Goal: Information Seeking & Learning: Check status

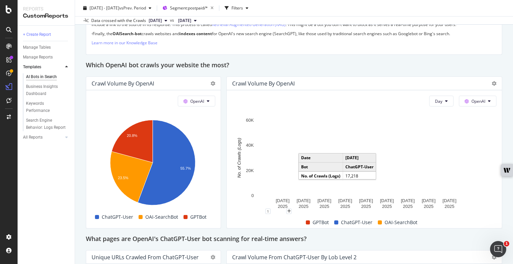
scroll to position [565, 0]
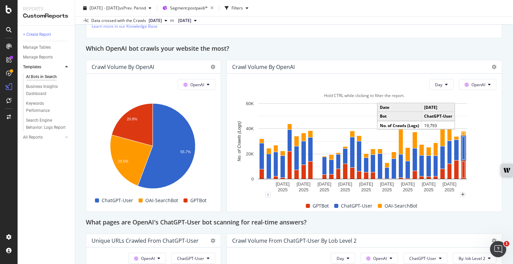
click at [463, 152] on rect "A chart." at bounding box center [464, 148] width 3 height 23
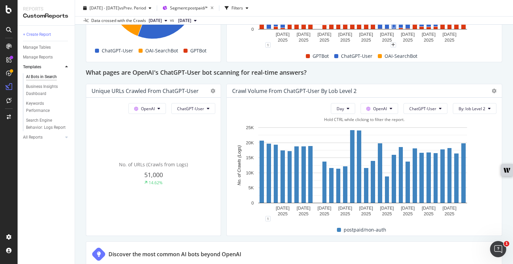
scroll to position [740, 0]
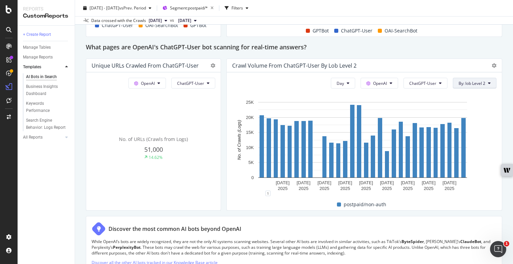
click at [460, 86] on button "By: lob Level 2" at bounding box center [475, 83] width 44 height 11
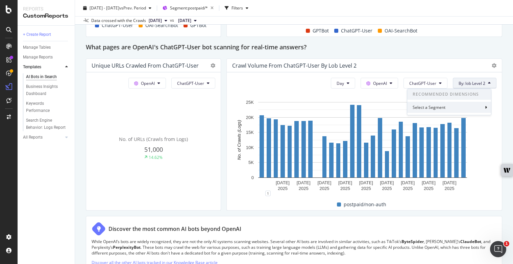
click at [472, 106] on div "Select a Segment" at bounding box center [449, 107] width 84 height 11
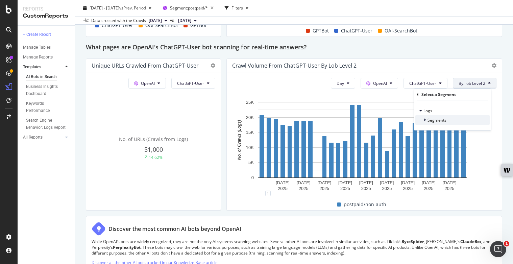
click at [429, 120] on span "Segments" at bounding box center [437, 120] width 19 height 6
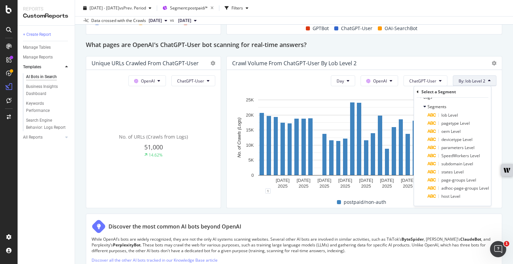
scroll to position [745, 0]
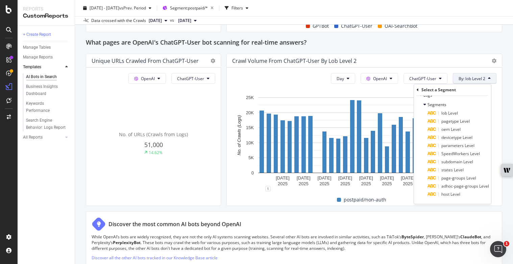
click at [476, 75] on button "By: lob Level 2" at bounding box center [475, 78] width 44 height 11
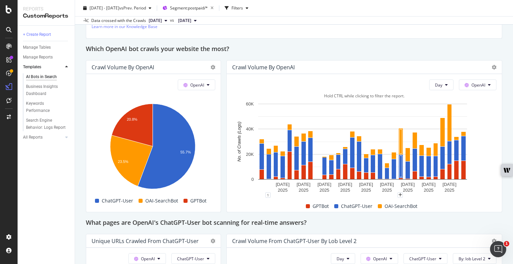
scroll to position [564, 0]
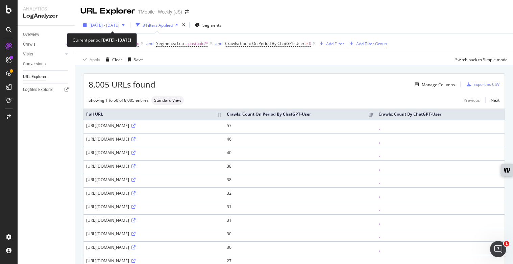
click at [114, 27] on span "2025 Jun. 24th - Jun. 24th" at bounding box center [105, 25] width 30 height 6
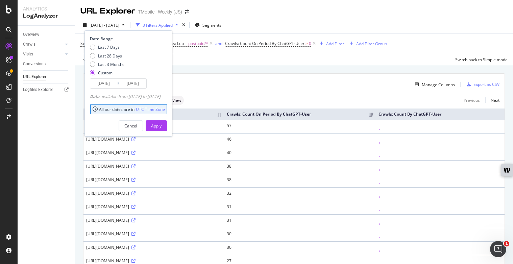
click at [103, 86] on input "2025/06/24" at bounding box center [103, 83] width 27 height 9
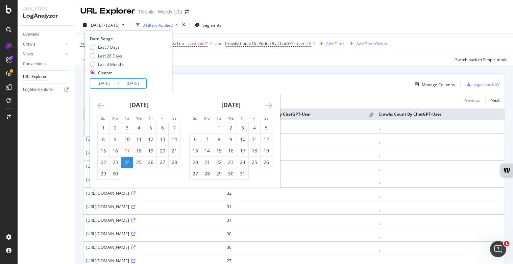
click at [264, 104] on div "July 2025" at bounding box center [230, 107] width 83 height 29
click at [266, 105] on icon "Move forward to switch to the next month." at bounding box center [268, 105] width 7 height 8
click at [251, 123] on div "1" at bounding box center [254, 127] width 11 height 11
type input "2025/08/01"
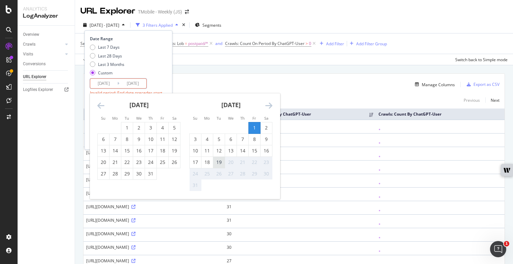
click at [216, 163] on div "19" at bounding box center [218, 162] width 11 height 7
type input "2025/08/19"
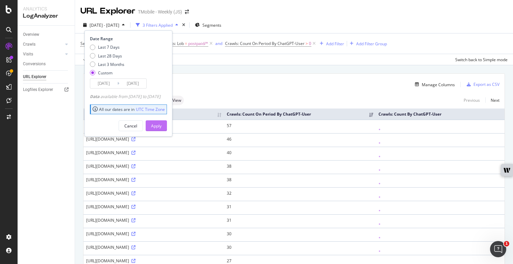
click at [162, 127] on div "Apply" at bounding box center [156, 126] width 10 height 6
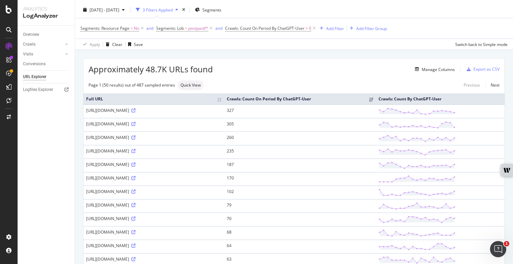
scroll to position [28, 0]
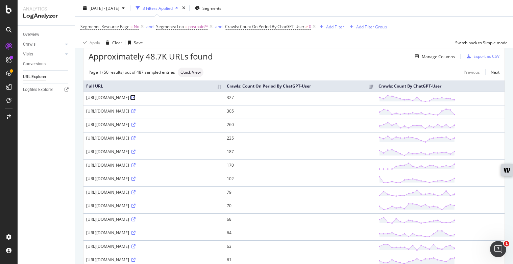
click at [136, 100] on icon at bounding box center [134, 98] width 4 height 4
